Goal: Find specific page/section: Find specific page/section

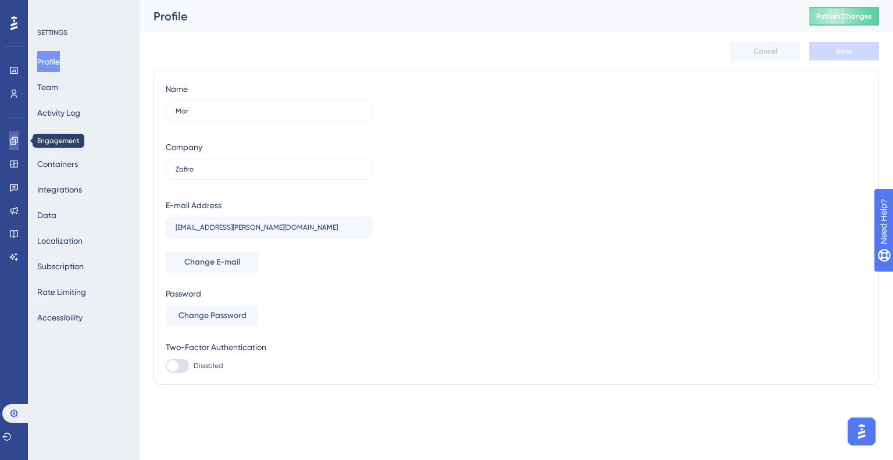
click at [15, 147] on link at bounding box center [13, 140] width 9 height 19
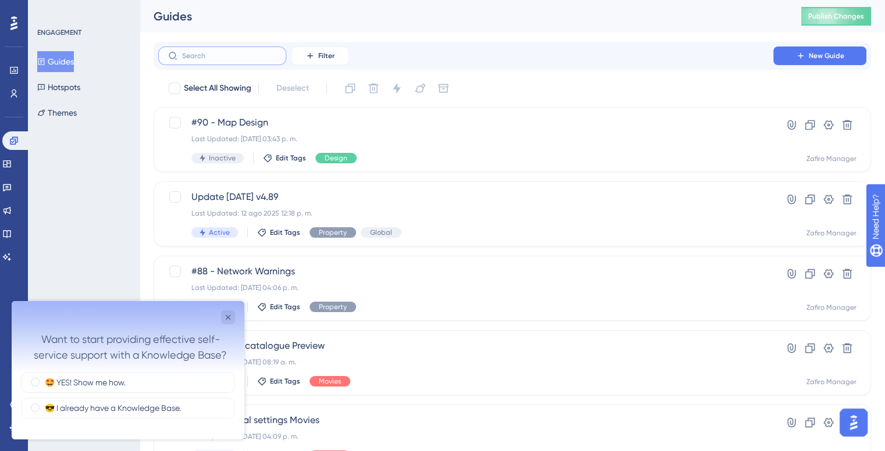
click at [235, 59] on input "text" at bounding box center [229, 56] width 94 height 8
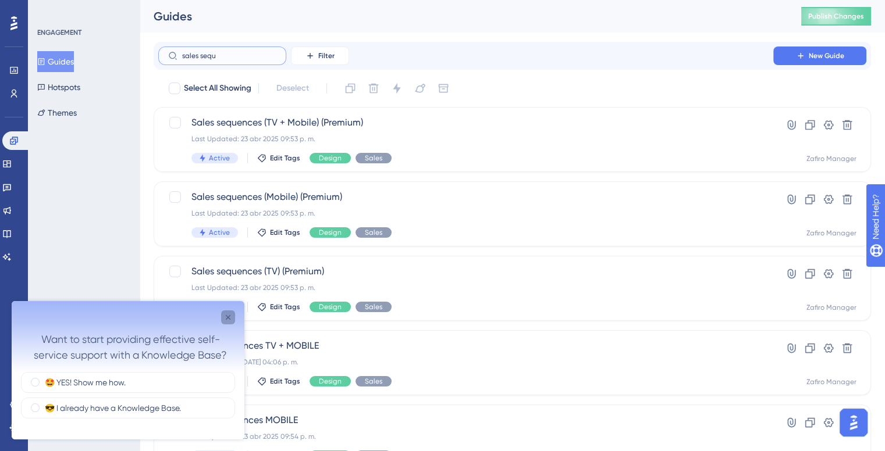
type input "sales sequ"
click at [229, 314] on icon "Close survey" at bounding box center [227, 317] width 9 height 9
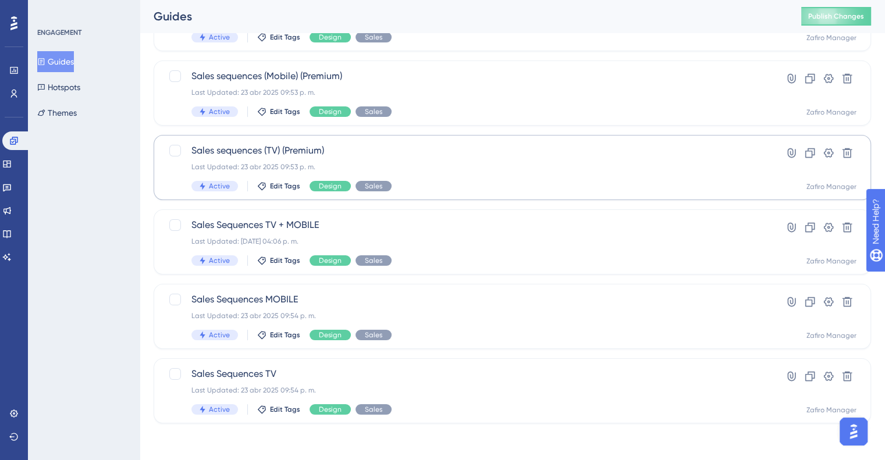
scroll to position [121, 0]
click at [504, 295] on span "Sales Sequences MOBILE" at bounding box center [465, 300] width 549 height 14
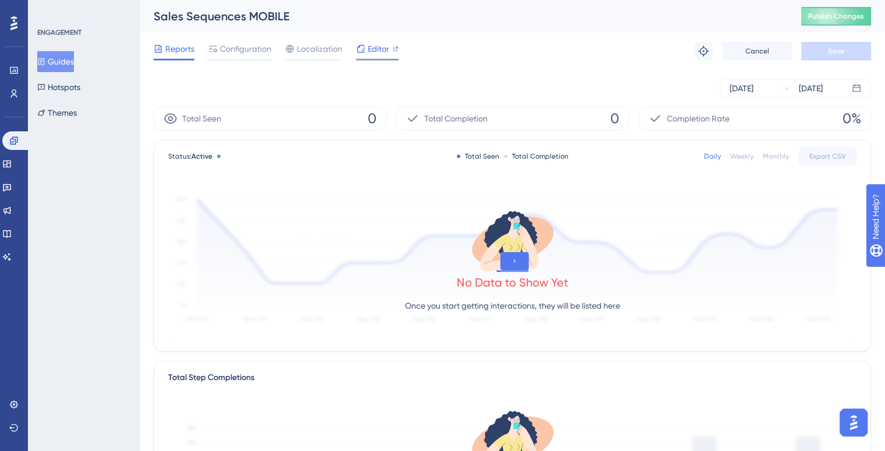
click at [394, 48] on icon at bounding box center [396, 49] width 6 height 6
